Goal: Information Seeking & Learning: Find specific fact

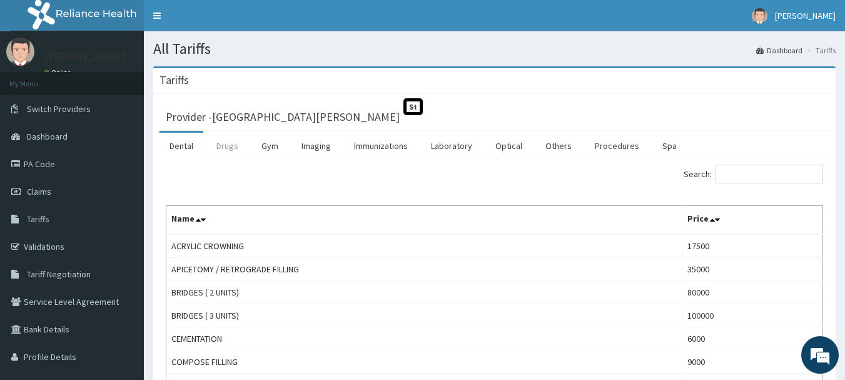
click at [225, 153] on link "Drugs" at bounding box center [227, 146] width 42 height 26
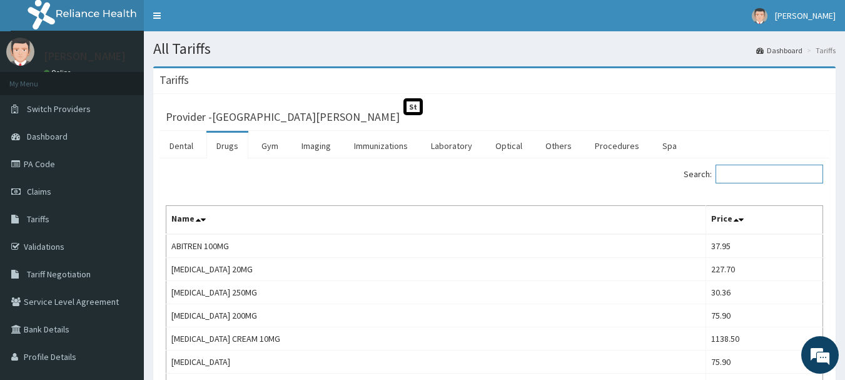
click at [766, 168] on input "Search:" at bounding box center [769, 173] width 108 height 19
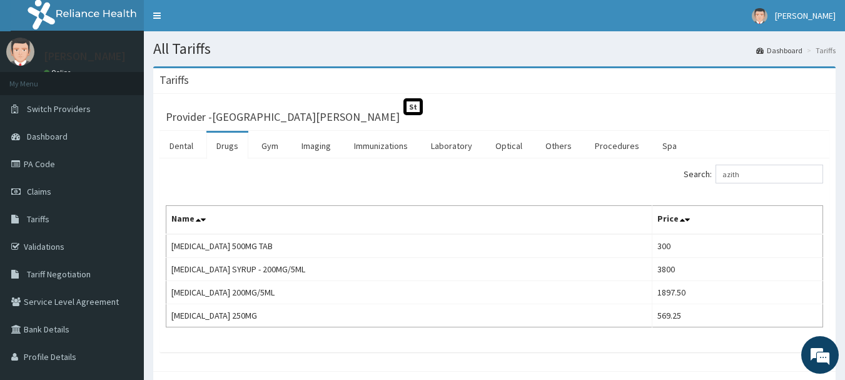
click at [772, 185] on div "Search: azith" at bounding box center [664, 175] width 320 height 22
click at [767, 176] on input "azith" at bounding box center [769, 173] width 108 height 19
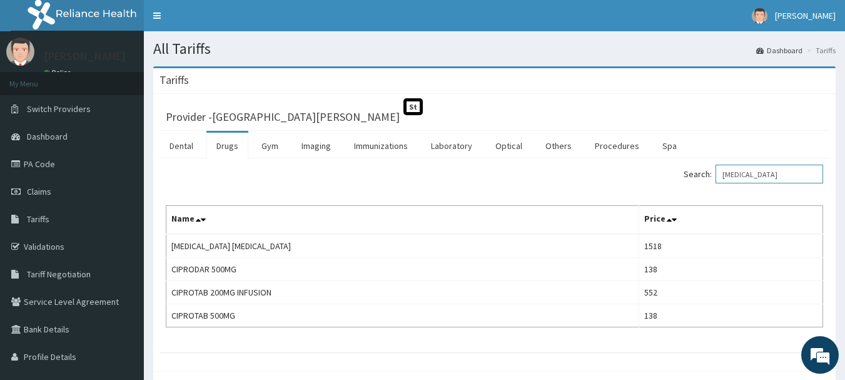
click at [782, 174] on input "[MEDICAL_DATA]" at bounding box center [769, 173] width 108 height 19
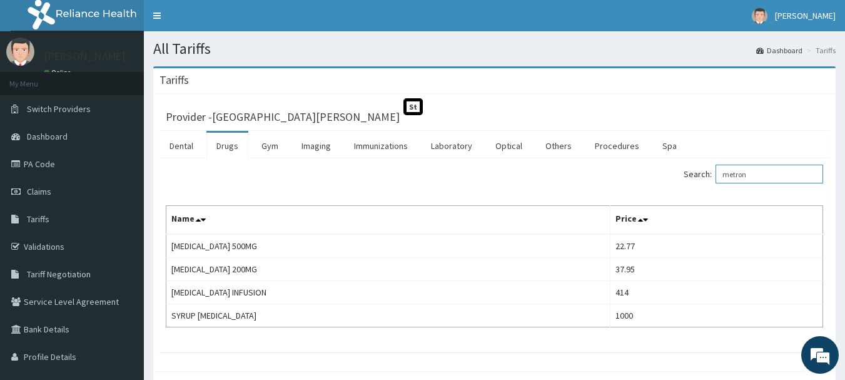
click at [789, 175] on input "metron" at bounding box center [769, 173] width 108 height 19
click at [789, 174] on input "metron" at bounding box center [769, 173] width 108 height 19
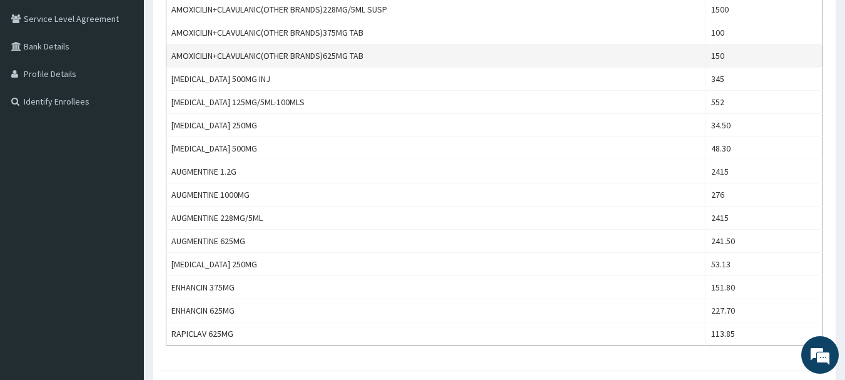
scroll to position [296, 0]
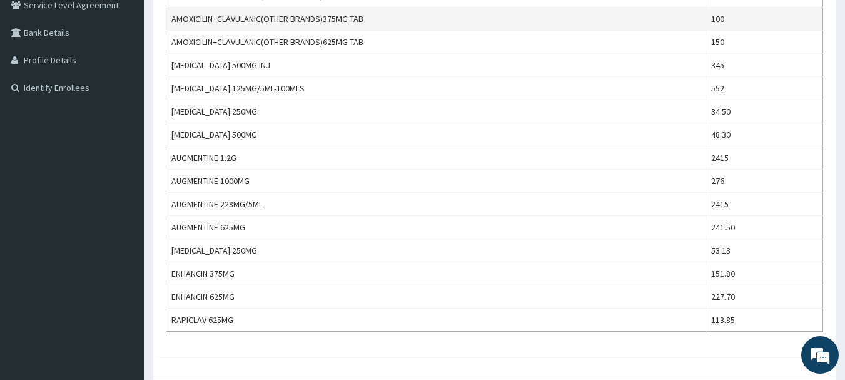
type input "amox"
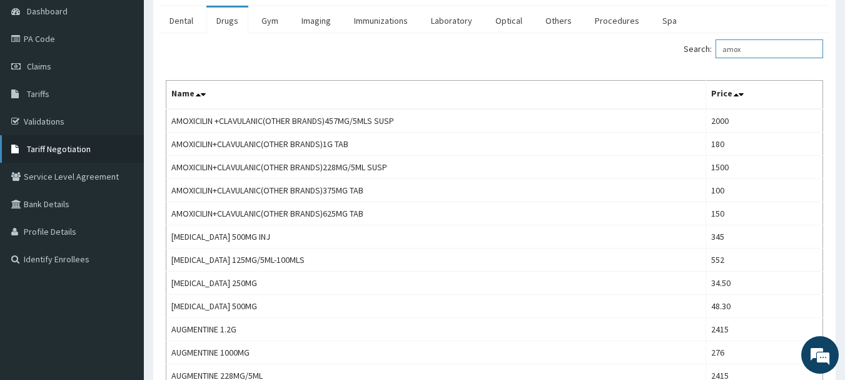
scroll to position [63, 0]
